Goal: Task Accomplishment & Management: Use online tool/utility

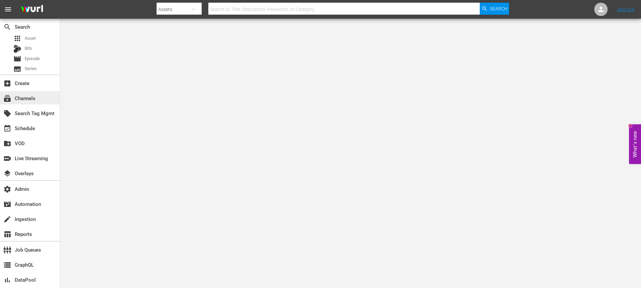
click at [32, 99] on div "subscriptions Channels" at bounding box center [18, 97] width 37 height 6
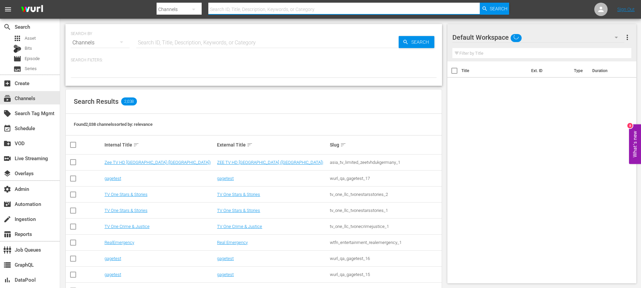
click at [246, 14] on input "text" at bounding box center [343, 9] width 271 height 16
type input "icon"
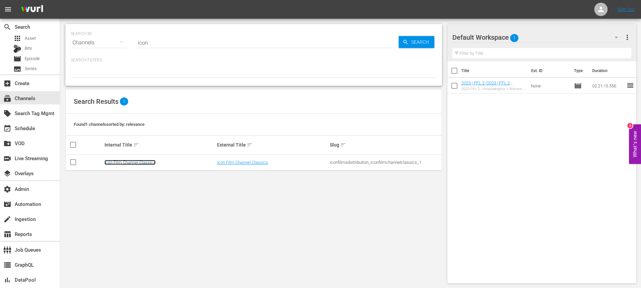
click at [119, 162] on link "Icon Film Channel Classics" at bounding box center [129, 162] width 51 height 5
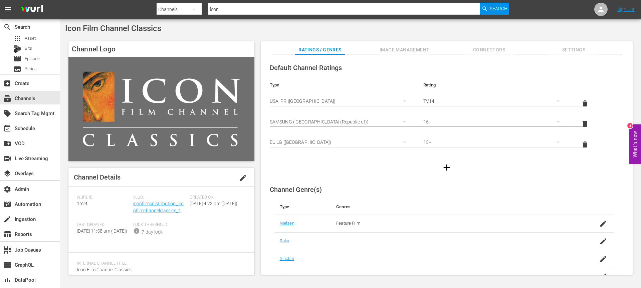
click at [146, 207] on div "Slug: iconfilmsdistribution_iconfilmchannelclassics_1" at bounding box center [161, 208] width 56 height 27
click at [146, 204] on link "iconfilmsdistribution_iconfilmchannelclassics_1" at bounding box center [158, 207] width 50 height 12
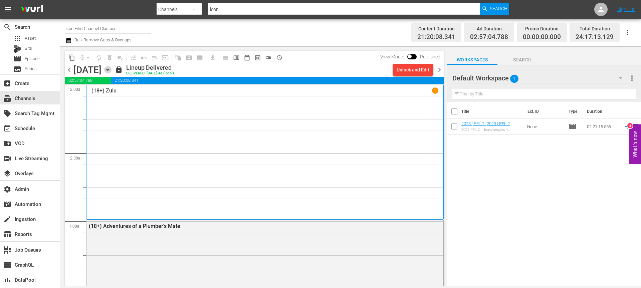
click at [111, 70] on icon "button" at bounding box center [107, 69] width 7 height 7
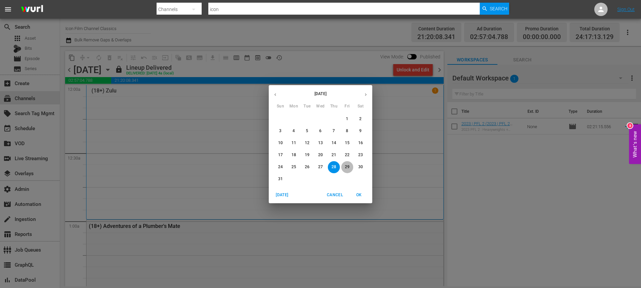
click at [346, 166] on p "29" at bounding box center [347, 167] width 5 height 6
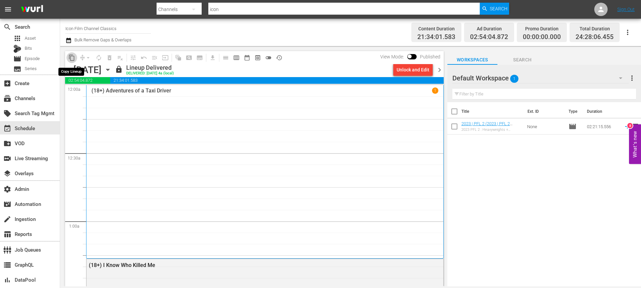
click at [72, 57] on span "content_copy" at bounding box center [71, 57] width 7 height 7
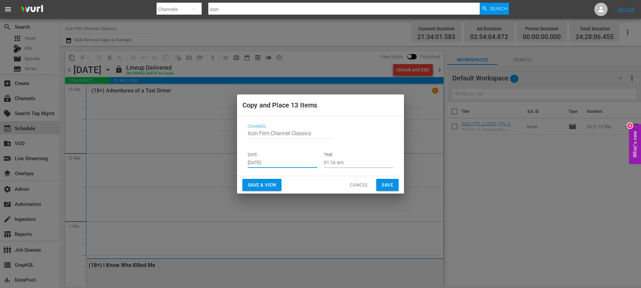
click at [261, 161] on input "[DATE]" at bounding box center [282, 163] width 69 height 10
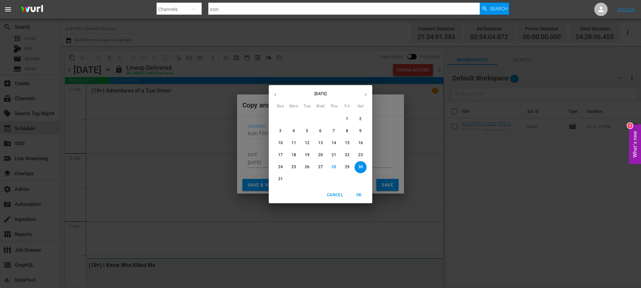
click at [366, 94] on icon "button" at bounding box center [366, 94] width 2 height 3
click at [346, 121] on p "5" at bounding box center [347, 119] width 2 height 6
type input "[DATE]"
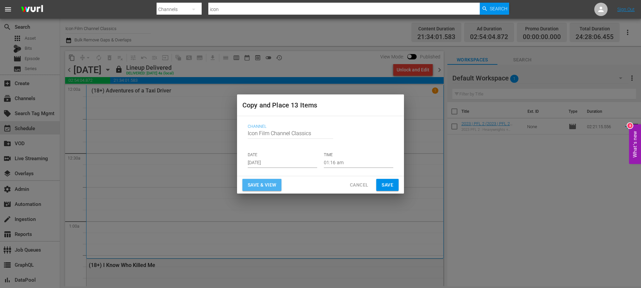
click at [274, 182] on span "Save & View" at bounding box center [262, 185] width 28 height 8
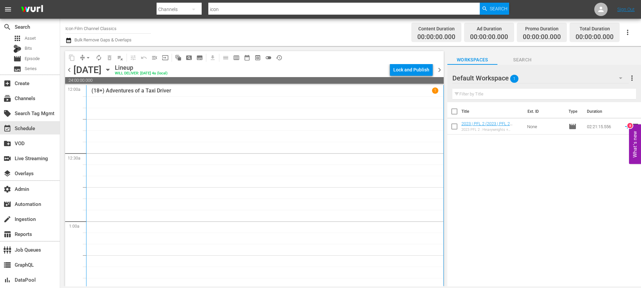
scroll to position [238, 0]
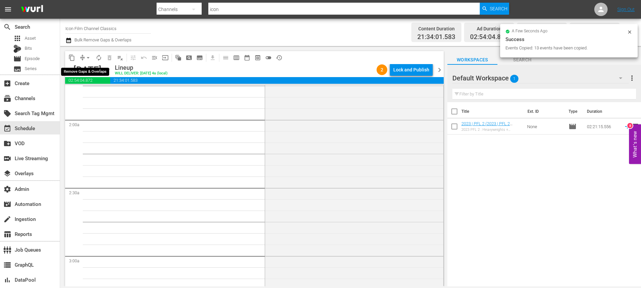
click at [88, 57] on span "arrow_drop_down" at bounding box center [88, 57] width 7 height 7
click at [100, 90] on li "Align to End of Previous Day" at bounding box center [88, 93] width 70 height 11
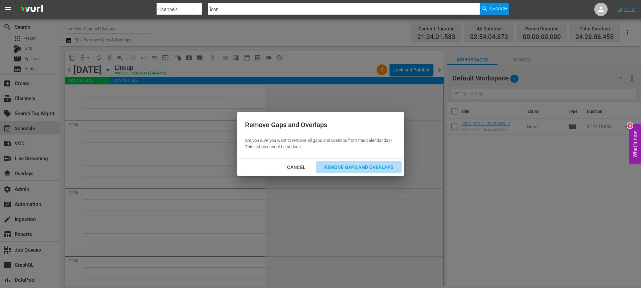
click at [355, 162] on button "Remove Gaps and Overlaps" at bounding box center [358, 167] width 85 height 12
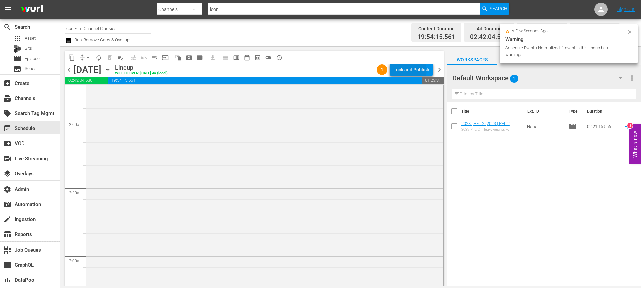
click at [409, 70] on div "Lock and Publish" at bounding box center [411, 70] width 36 height 12
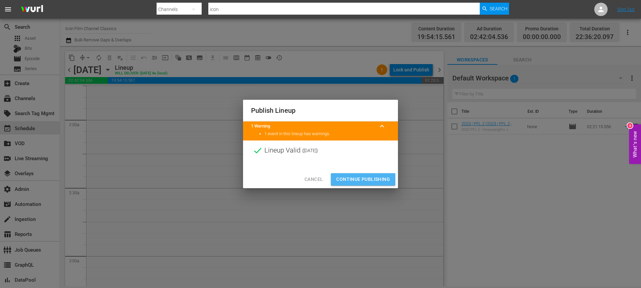
click at [379, 182] on span "Continue Publishing" at bounding box center [363, 179] width 54 height 8
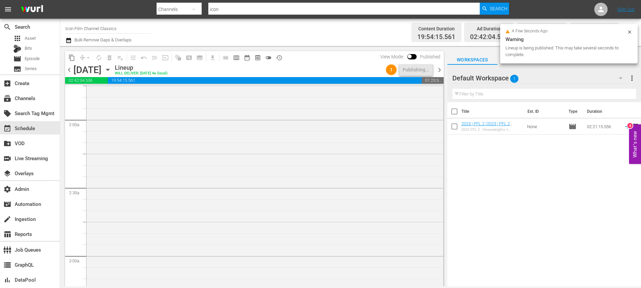
click at [222, 6] on input "icon" at bounding box center [343, 9] width 271 height 16
type input "blk"
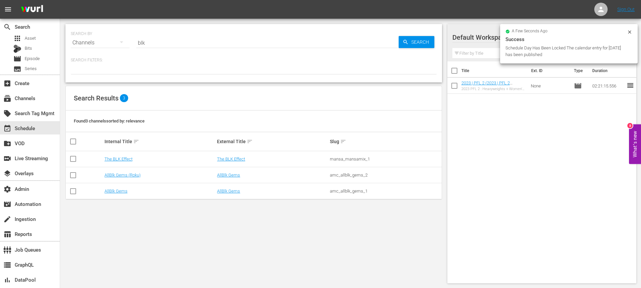
click at [120, 164] on td "The BLK Effect" at bounding box center [159, 159] width 113 height 16
click at [120, 154] on td "The BLK Effect" at bounding box center [159, 159] width 113 height 16
click at [119, 158] on link "The BLK Effect" at bounding box center [118, 158] width 28 height 5
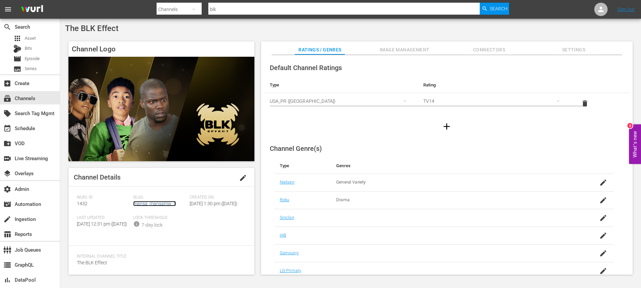
click at [159, 203] on link "mansa_mansamix_1" at bounding box center [154, 203] width 43 height 5
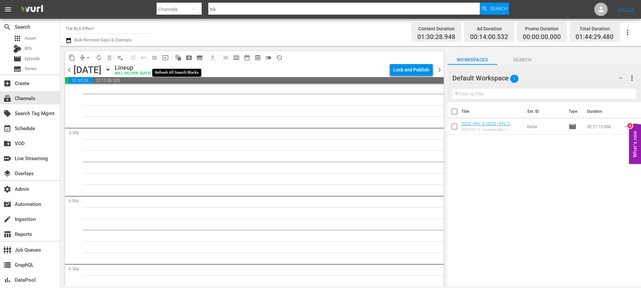
scroll to position [2339, 0]
click at [111, 68] on icon "button" at bounding box center [107, 69] width 7 height 7
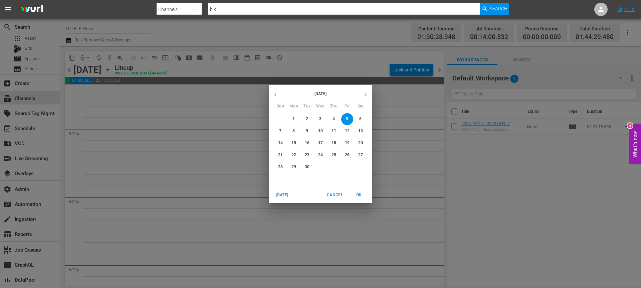
click at [278, 95] on button "button" at bounding box center [275, 94] width 13 height 13
click at [346, 169] on p "29" at bounding box center [347, 167] width 5 height 6
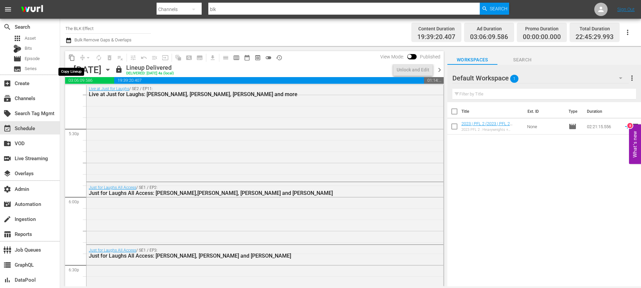
scroll to position [2271, 0]
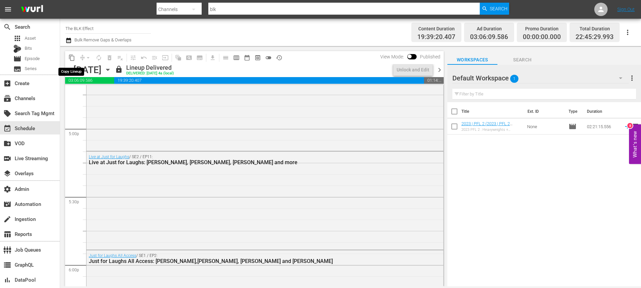
click at [73, 59] on span "content_copy" at bounding box center [71, 57] width 7 height 7
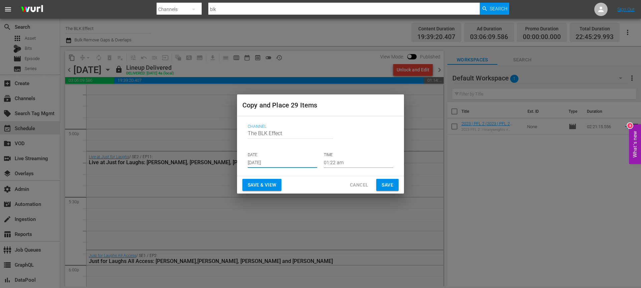
click at [251, 162] on input "[DATE]" at bounding box center [282, 163] width 69 height 10
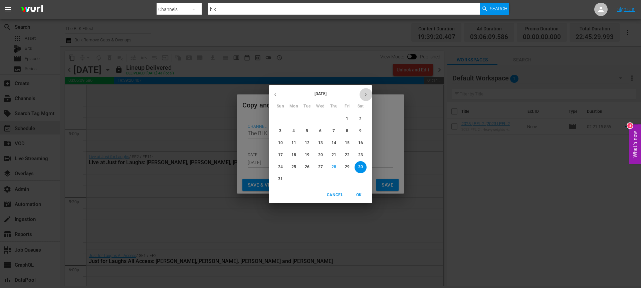
click at [366, 92] on icon "button" at bounding box center [365, 94] width 5 height 5
click at [349, 119] on span "5" at bounding box center [347, 119] width 12 height 6
type input "[DATE]"
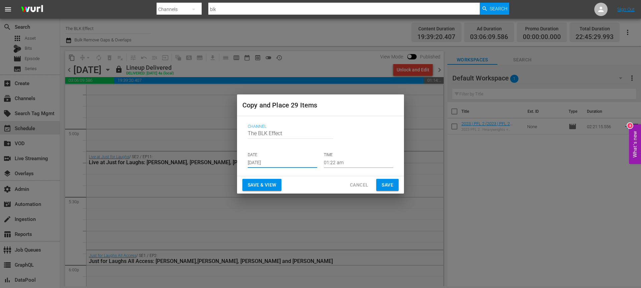
click at [262, 181] on span "Save & View" at bounding box center [262, 185] width 28 height 8
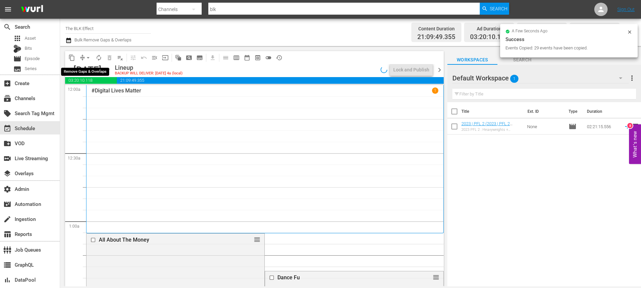
click at [89, 56] on span "arrow_drop_down" at bounding box center [88, 57] width 7 height 7
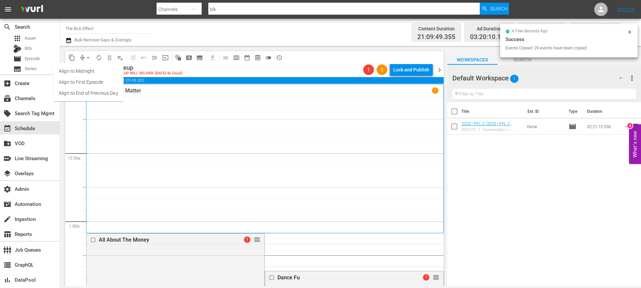
click at [98, 92] on li "Align to End of Previous Day" at bounding box center [88, 93] width 70 height 11
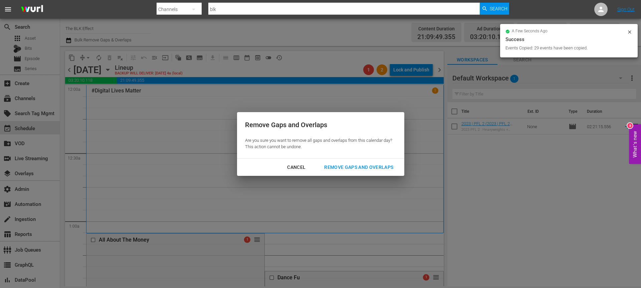
click at [333, 170] on div "Remove Gaps and Overlaps" at bounding box center [359, 167] width 80 height 8
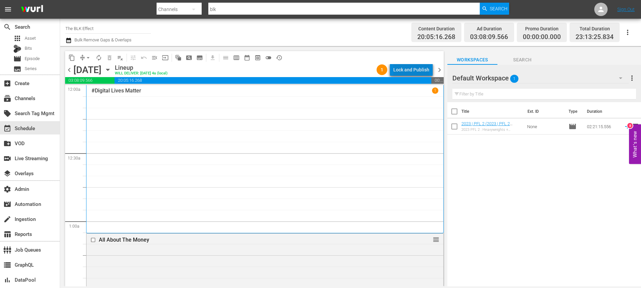
click at [422, 70] on div "Lock and Publish" at bounding box center [411, 70] width 36 height 12
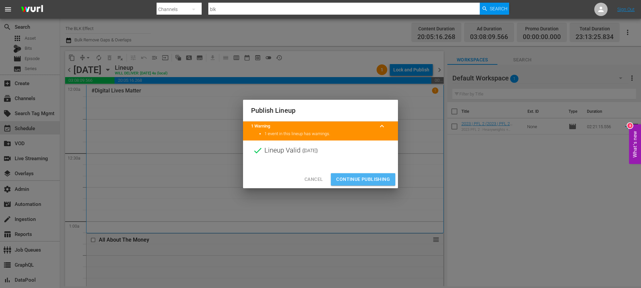
click at [370, 177] on span "Continue Publishing" at bounding box center [363, 179] width 54 height 8
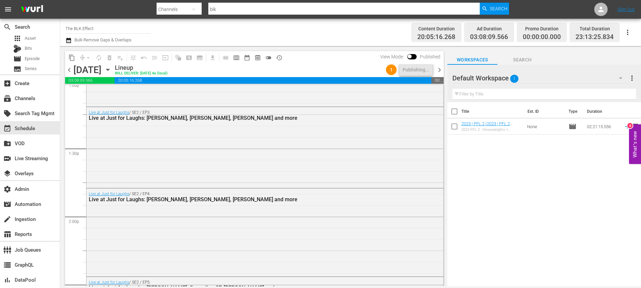
scroll to position [1572, 0]
